Goal: Information Seeking & Learning: Learn about a topic

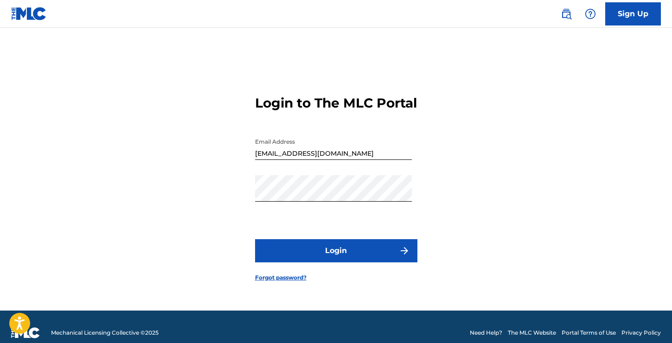
click at [340, 260] on button "Login" at bounding box center [336, 250] width 162 height 23
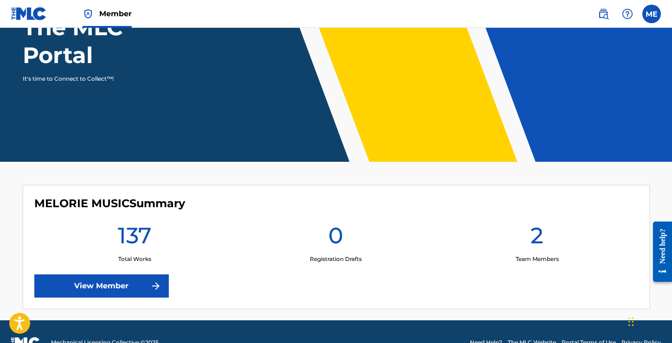
scroll to position [132, 0]
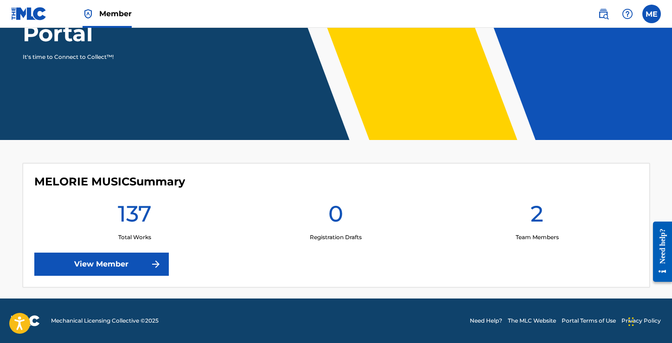
click at [89, 269] on link "View Member" at bounding box center [101, 264] width 134 height 23
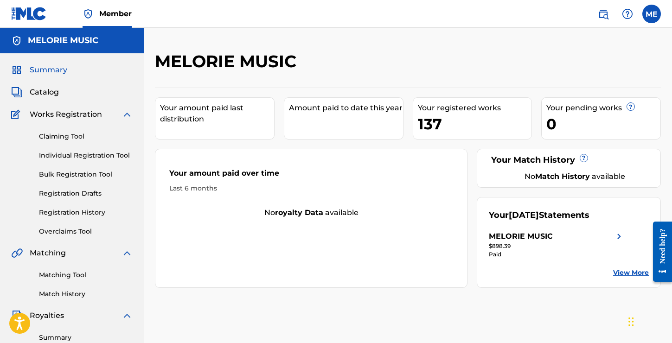
click at [54, 93] on span "Catalog" at bounding box center [44, 92] width 29 height 11
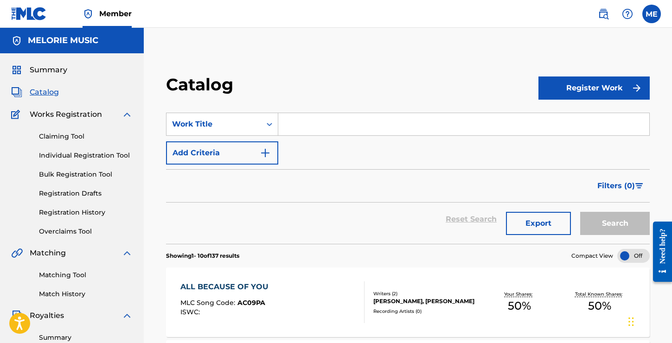
click at [317, 120] on input "Search Form" at bounding box center [463, 124] width 371 height 22
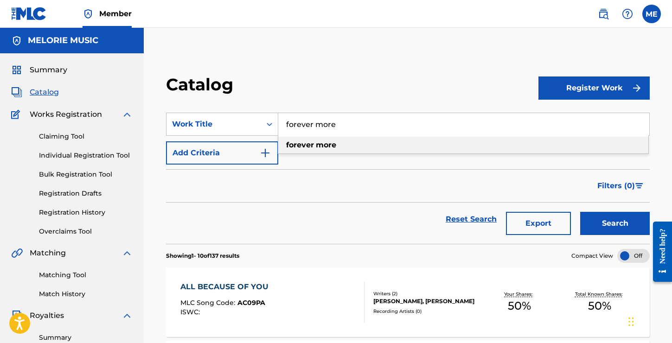
click at [341, 142] on div "forever more" at bounding box center [463, 145] width 370 height 17
click at [617, 221] on button "Search" at bounding box center [615, 223] width 70 height 23
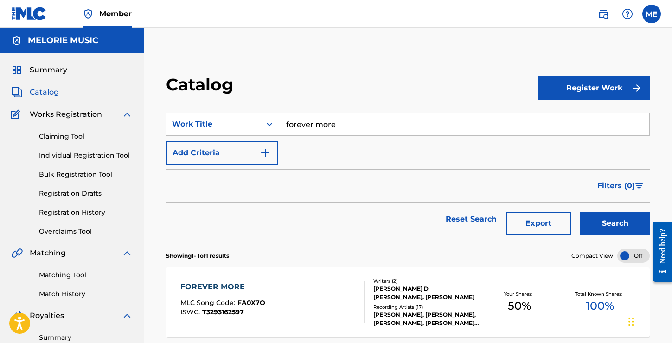
drag, startPoint x: 356, startPoint y: 134, endPoint x: 284, endPoint y: 134, distance: 72.3
click at [284, 134] on input "forever more" at bounding box center [463, 124] width 371 height 22
click at [622, 223] on button "Search" at bounding box center [615, 223] width 70 height 23
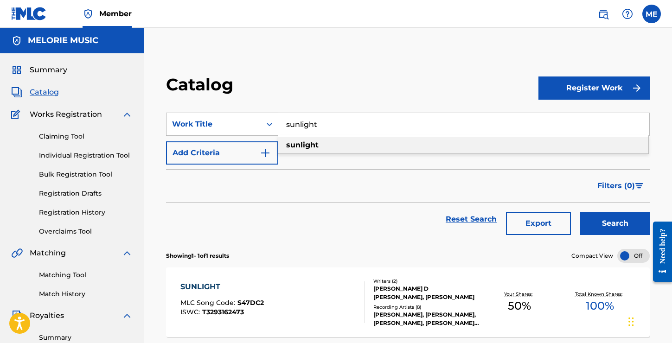
drag, startPoint x: 344, startPoint y: 122, endPoint x: 268, endPoint y: 126, distance: 75.7
click at [268, 126] on div "SearchWithCriteriab0b374c8-25d2-4400-ab98-bb2f2e0b6448 Work Title sunlight sunl…" at bounding box center [408, 124] width 484 height 23
click at [322, 140] on div "so ha ppy with you" at bounding box center [463, 145] width 370 height 17
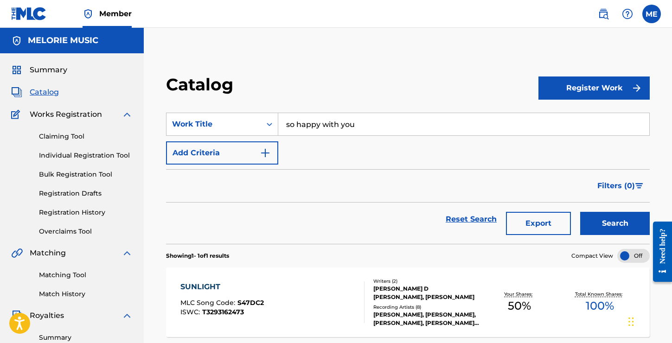
click at [612, 224] on button "Search" at bounding box center [615, 223] width 70 height 23
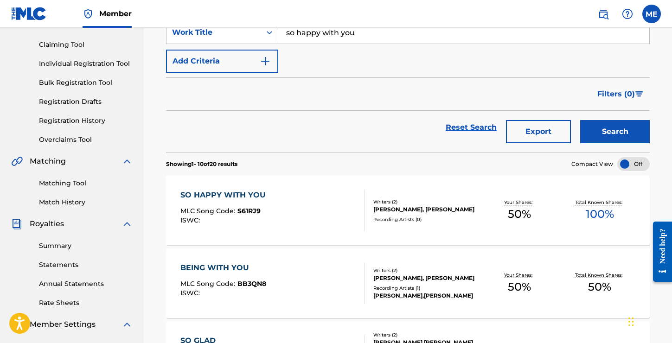
scroll to position [46, 0]
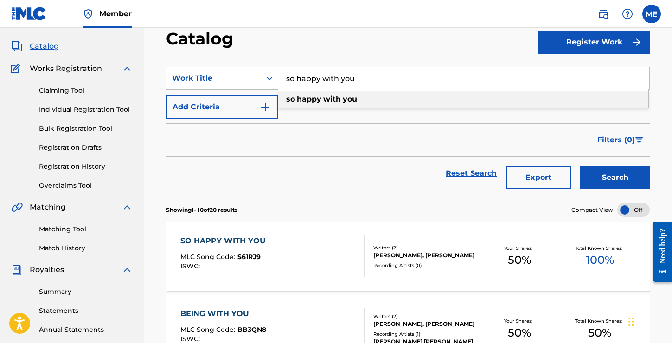
drag, startPoint x: 370, startPoint y: 77, endPoint x: 287, endPoint y: 69, distance: 83.0
click at [287, 69] on input "so happy with you" at bounding box center [463, 78] width 371 height 22
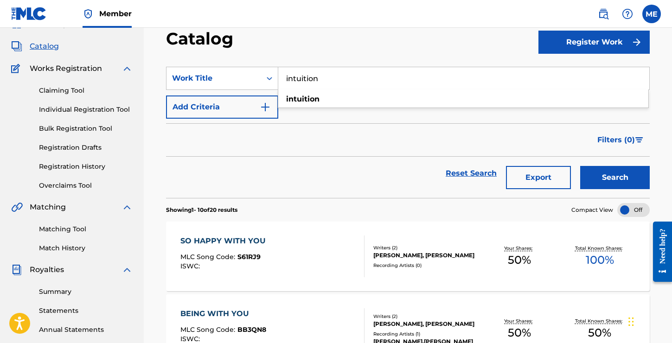
type input "intuition"
click at [607, 169] on button "Search" at bounding box center [615, 177] width 70 height 23
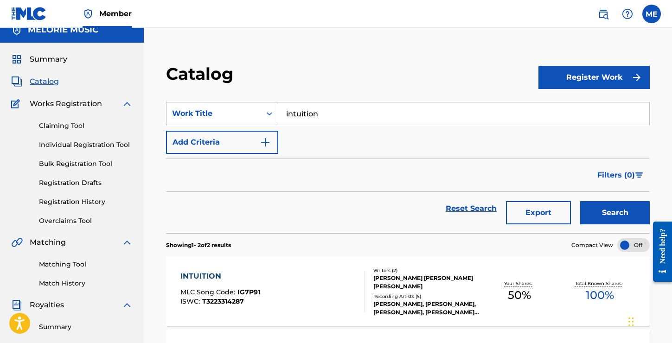
scroll to position [0, 0]
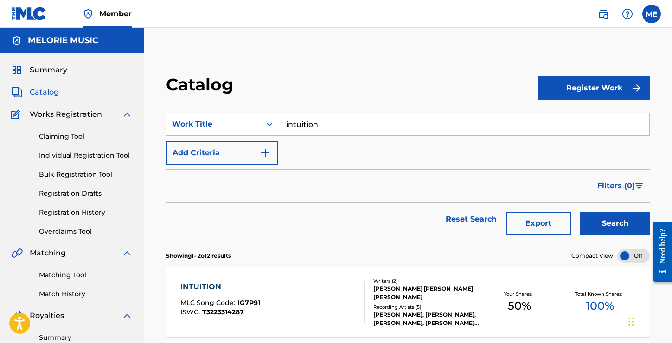
click at [53, 91] on span "Catalog" at bounding box center [44, 92] width 29 height 11
click at [45, 91] on span "Catalog" at bounding box center [44, 92] width 29 height 11
click at [53, 68] on span "Summary" at bounding box center [49, 69] width 38 height 11
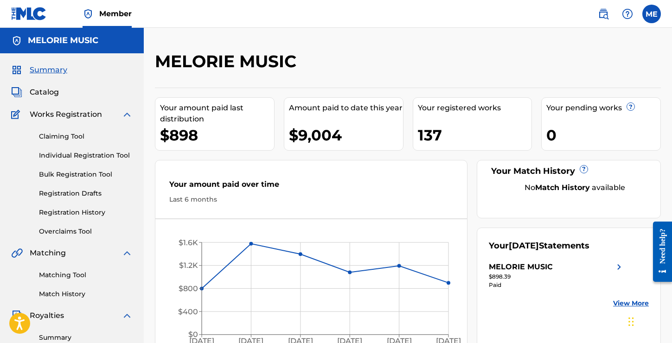
click at [43, 92] on span "Catalog" at bounding box center [44, 92] width 29 height 11
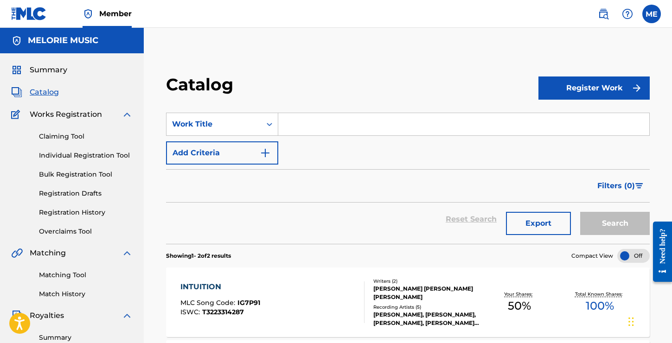
click at [194, 87] on h2 "Catalog" at bounding box center [202, 84] width 72 height 21
click at [38, 66] on span "Summary" at bounding box center [49, 69] width 38 height 11
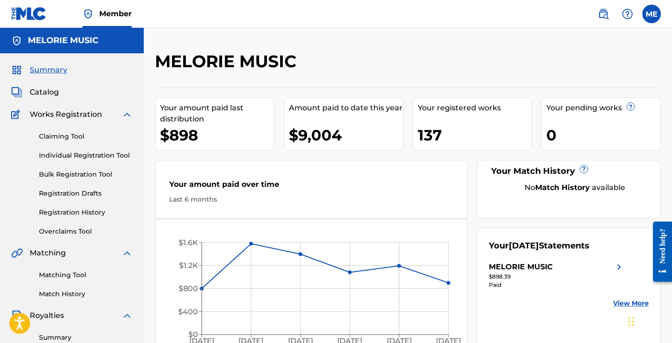
click at [52, 88] on span "Catalog" at bounding box center [44, 92] width 29 height 11
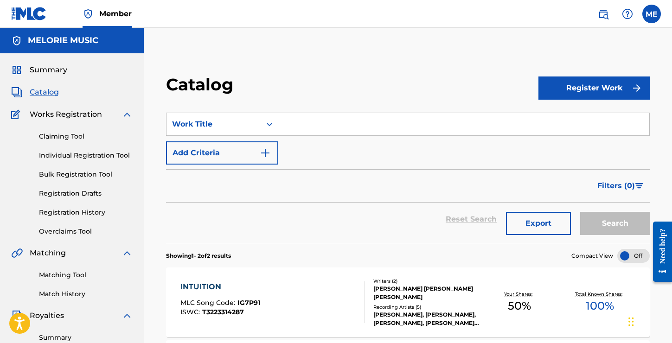
click at [48, 41] on h5 "MELORIE MUSIC" at bounding box center [63, 40] width 70 height 11
click at [18, 13] on img at bounding box center [29, 13] width 36 height 13
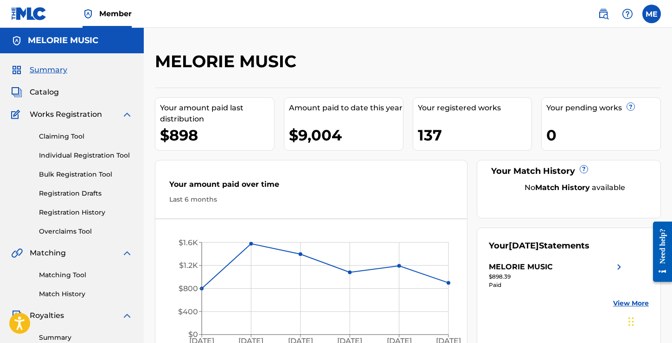
click at [76, 212] on link "Registration History" at bounding box center [86, 213] width 94 height 10
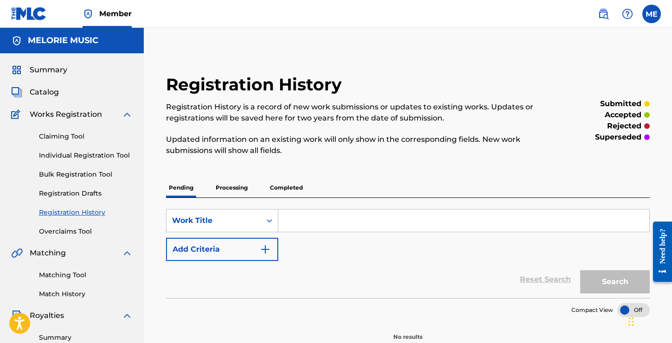
click at [51, 88] on span "Catalog" at bounding box center [44, 92] width 29 height 11
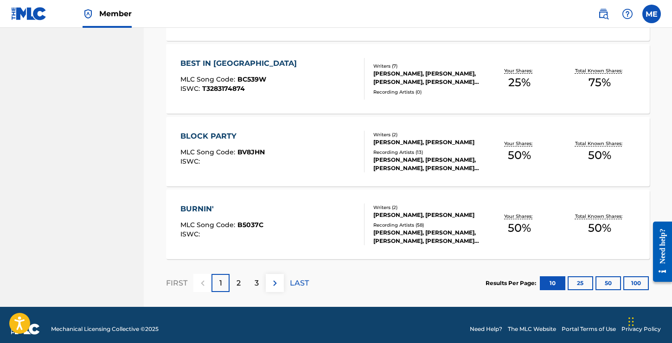
scroll to position [741, 0]
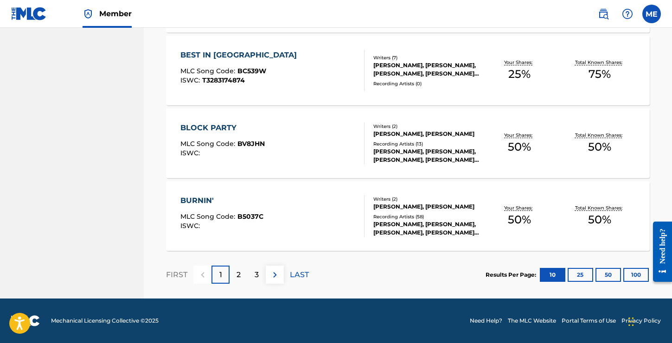
click at [580, 273] on button "25" at bounding box center [581, 275] width 26 height 14
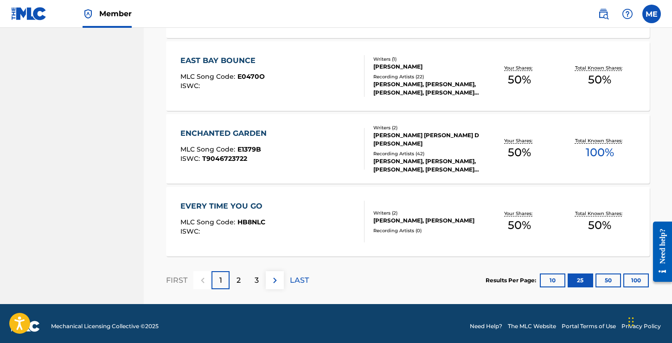
scroll to position [1833, 0]
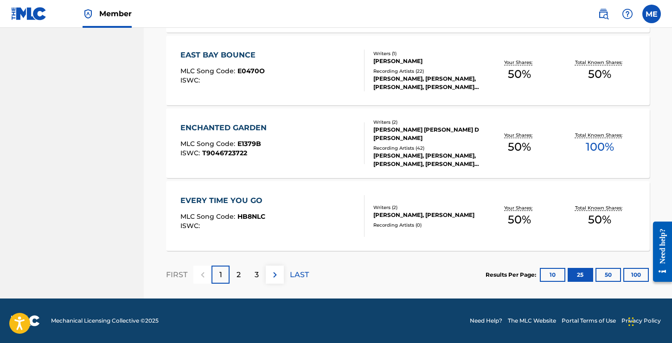
click at [239, 271] on p "2" at bounding box center [238, 274] width 4 height 11
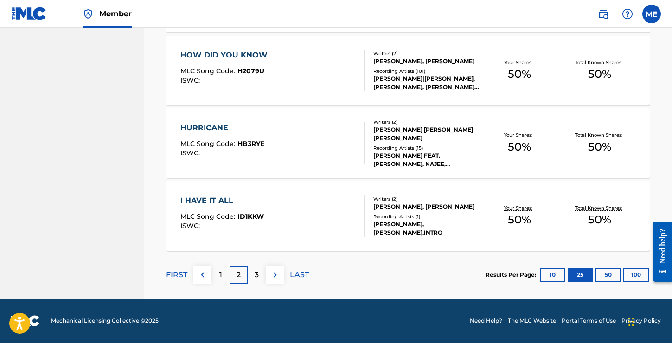
click at [253, 277] on div "3" at bounding box center [257, 275] width 18 height 18
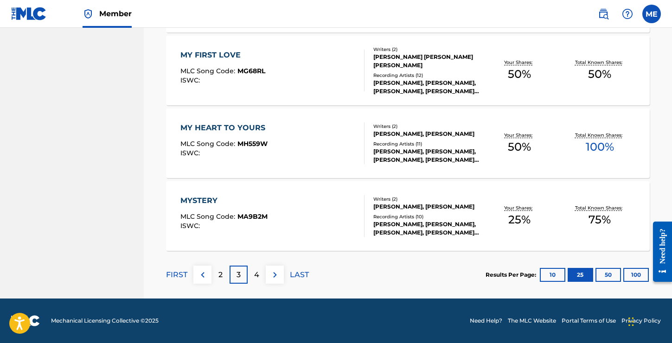
click at [604, 274] on button "50" at bounding box center [608, 275] width 26 height 14
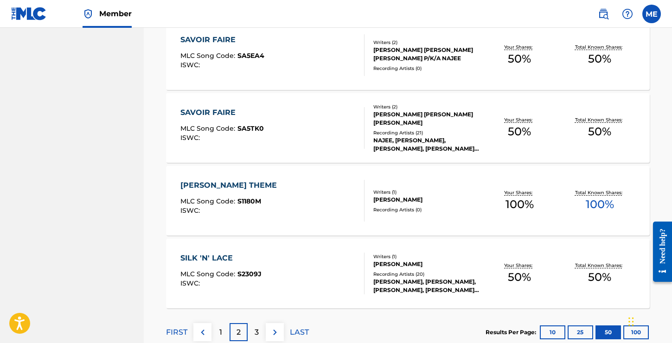
scroll to position [3654, 0]
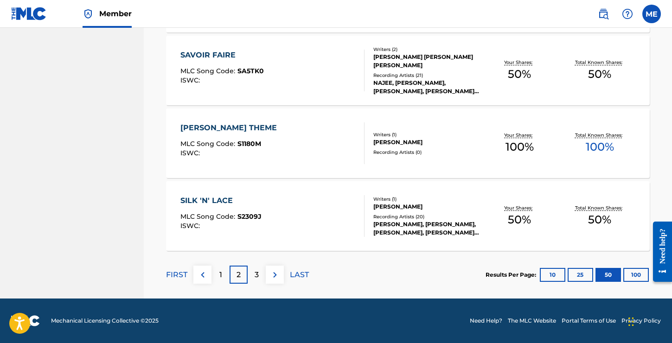
click at [634, 272] on button "100" at bounding box center [636, 275] width 26 height 14
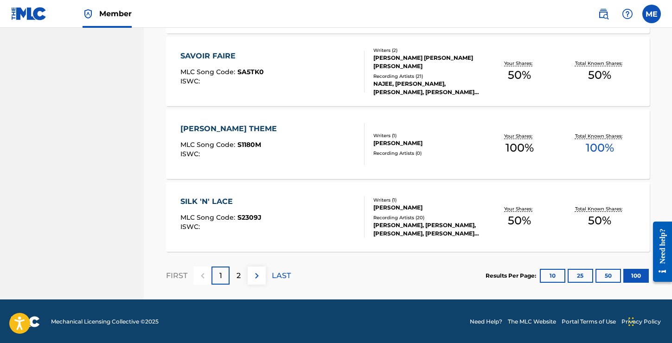
scroll to position [7294, 0]
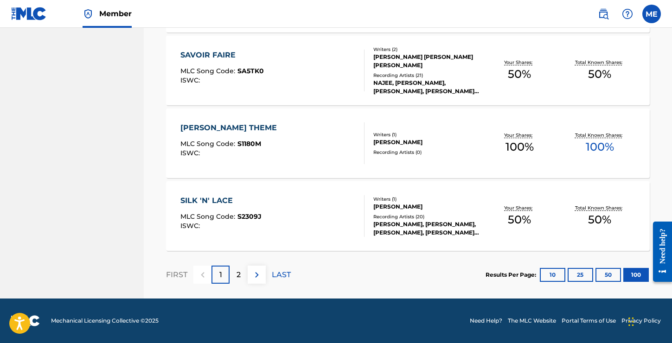
click at [231, 275] on div "2" at bounding box center [239, 275] width 18 height 18
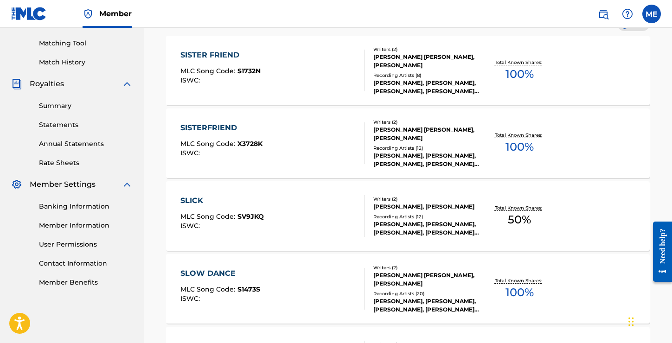
scroll to position [2707, 0]
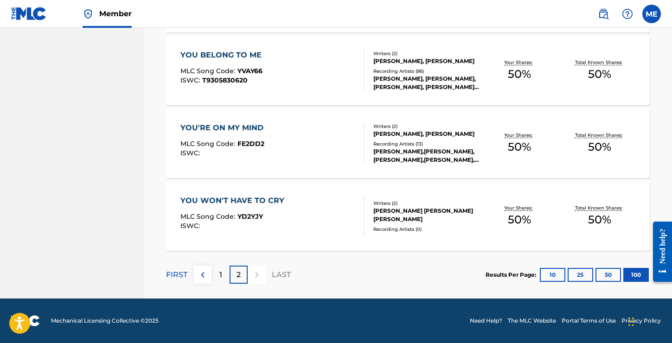
click at [223, 275] on div "1" at bounding box center [220, 275] width 18 height 18
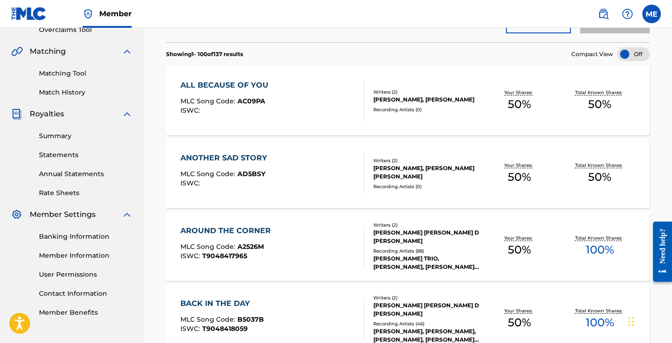
scroll to position [245, 0]
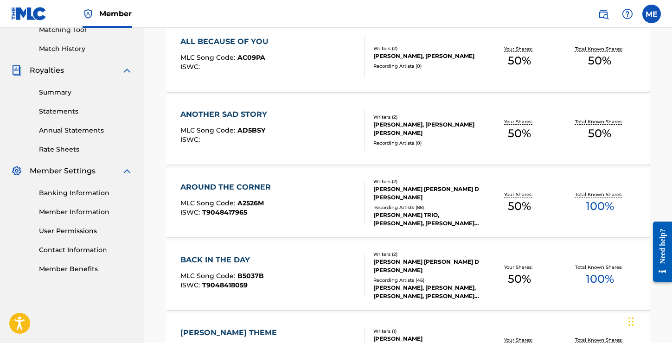
click at [235, 258] on div "BACK IN THE DAY" at bounding box center [221, 260] width 83 height 11
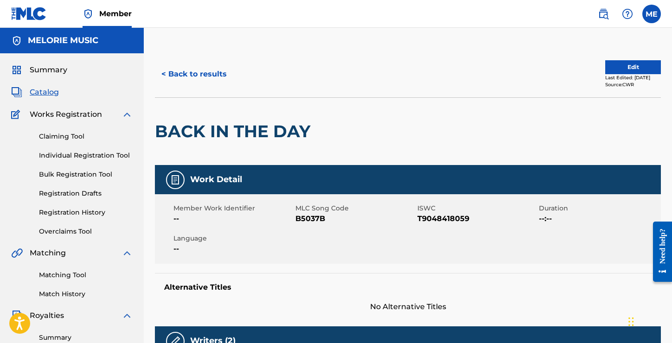
click at [55, 92] on span "Catalog" at bounding box center [44, 92] width 29 height 11
